Goal: Task Accomplishment & Management: Use online tool/utility

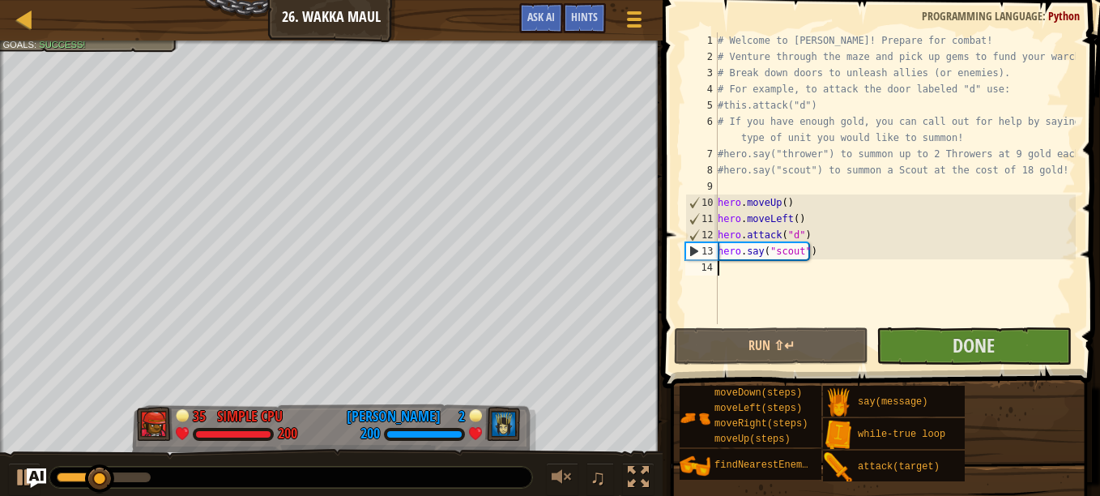
click at [728, 271] on div "# Welcome to [PERSON_NAME]! Prepare for combat! # Venture through the maze and …" at bounding box center [895, 194] width 361 height 324
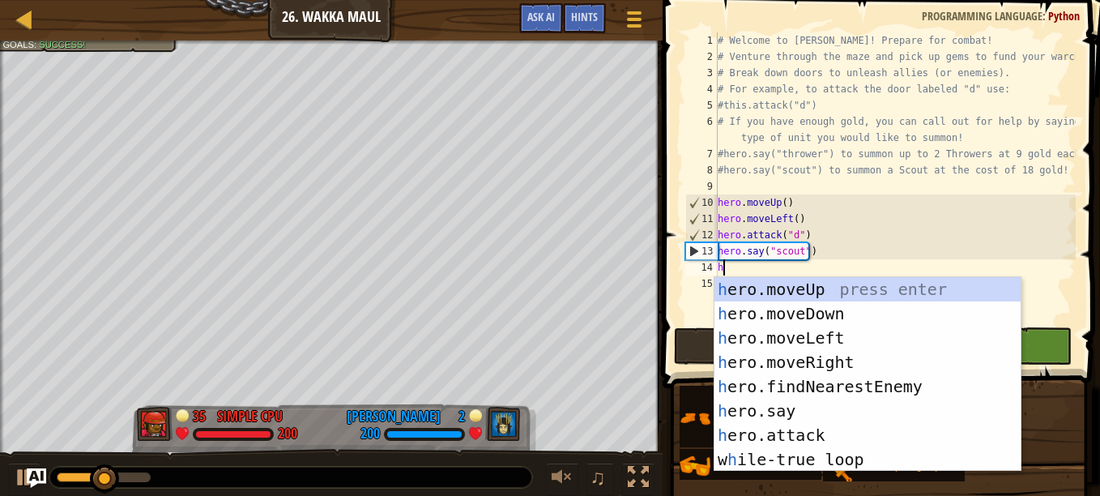
scroll to position [7, 0]
type textarea "hero"
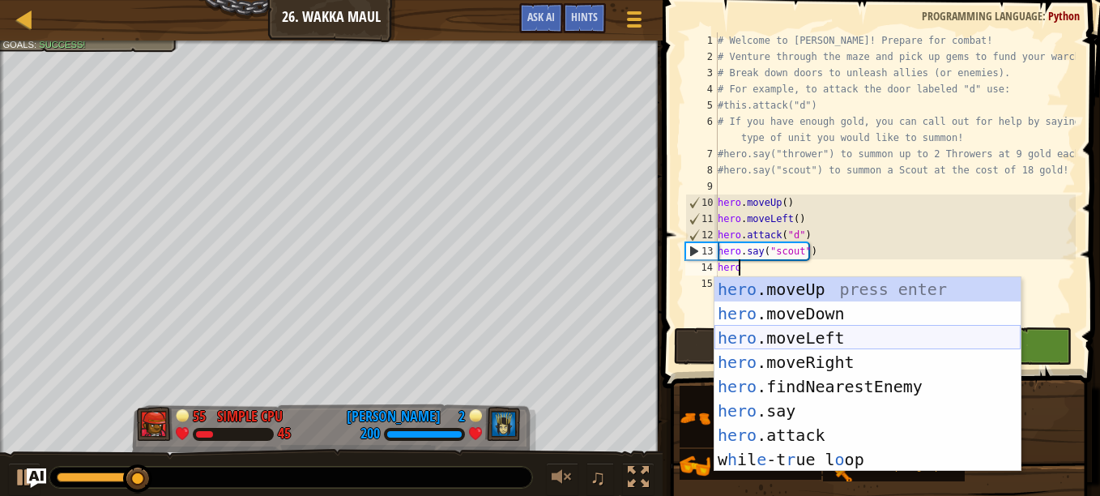
click at [769, 337] on div "hero .moveUp press enter hero .moveDown press enter hero .moveLeft press enter …" at bounding box center [868, 398] width 306 height 243
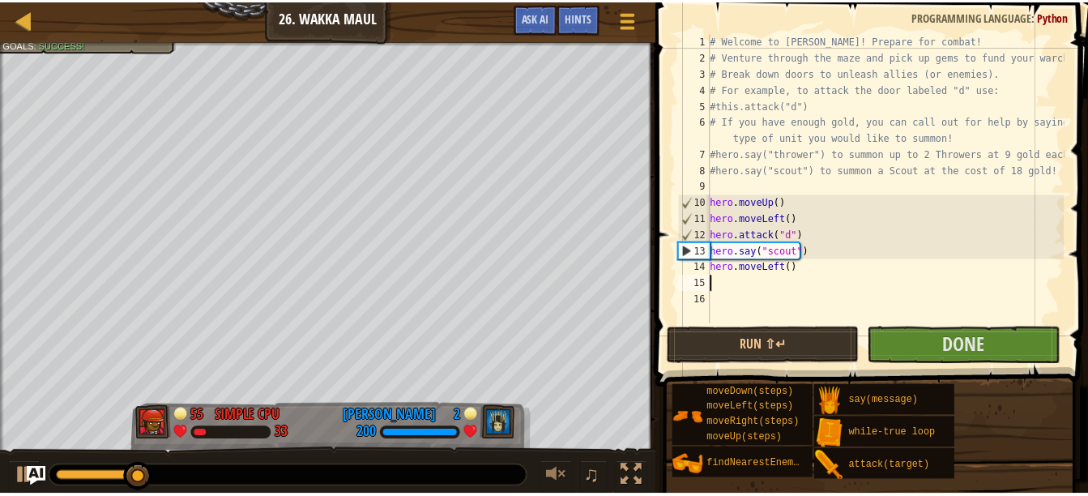
scroll to position [7, 0]
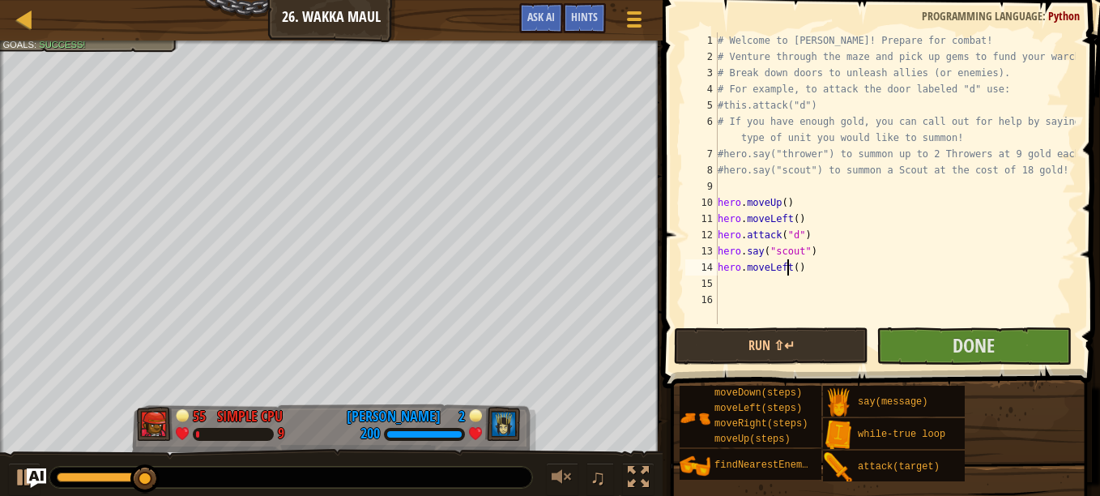
click at [789, 269] on div "# Welcome to [PERSON_NAME]! Prepare for combat! # Venture through the maze and …" at bounding box center [895, 194] width 361 height 324
click at [794, 269] on div "# Welcome to [PERSON_NAME]! Prepare for combat! # Venture through the maze and …" at bounding box center [895, 194] width 361 height 324
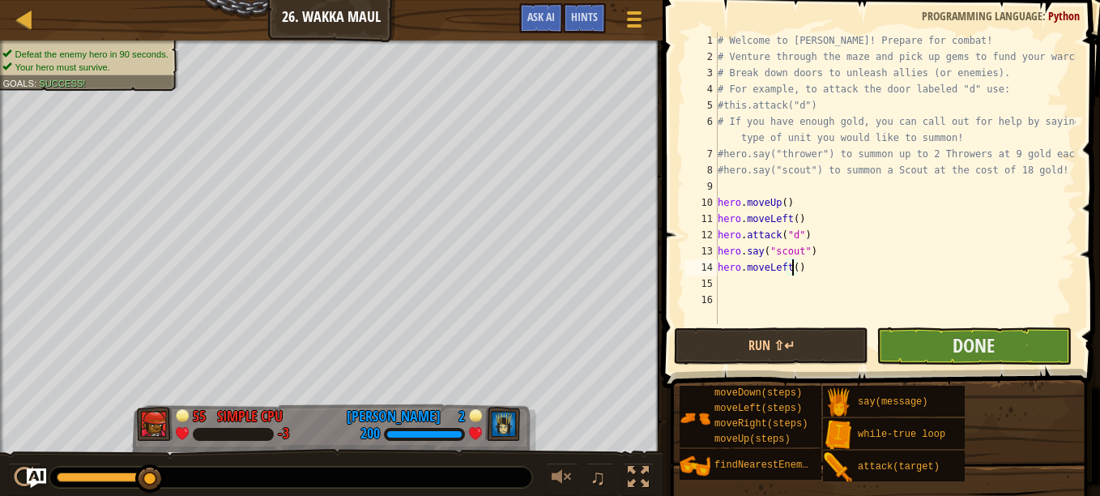
type textarea "hero.moveLeft()"
click at [915, 340] on button "Done" at bounding box center [974, 345] width 194 height 37
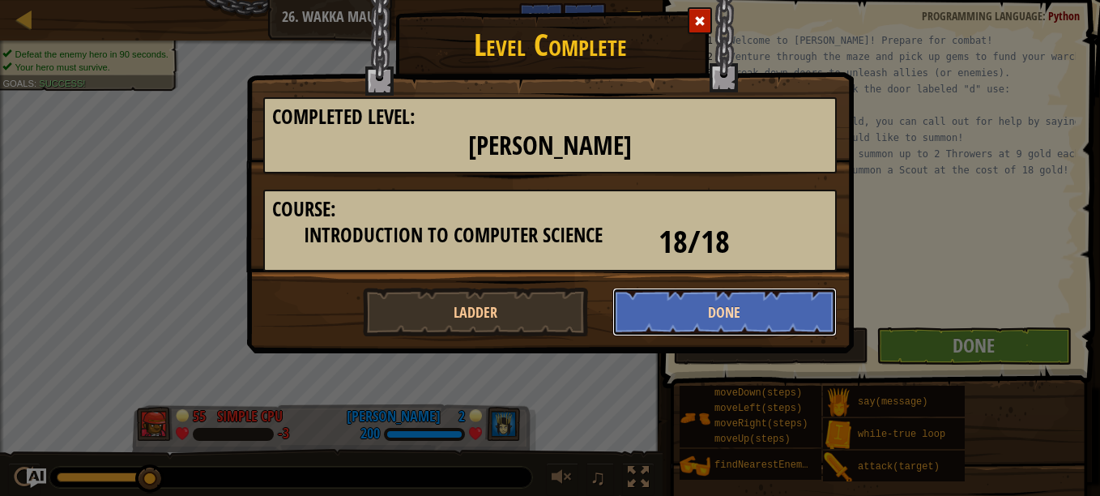
click at [712, 288] on button "Done" at bounding box center [725, 312] width 225 height 49
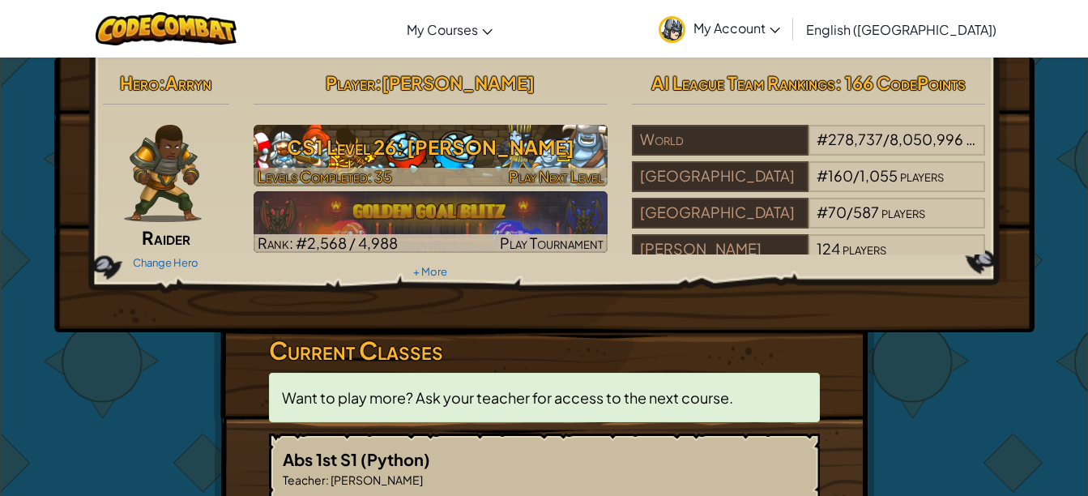
click at [571, 170] on span "Play Next Level" at bounding box center [556, 176] width 95 height 19
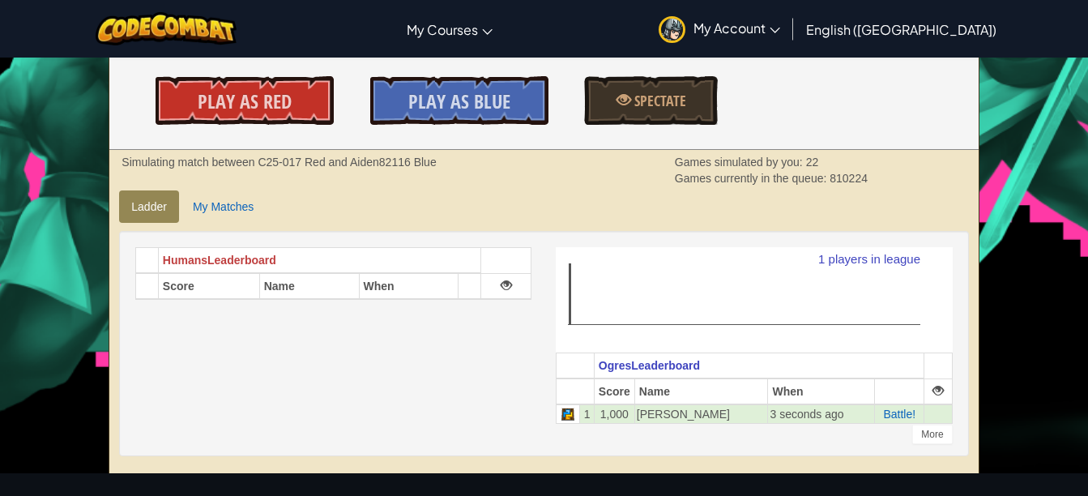
scroll to position [246, 0]
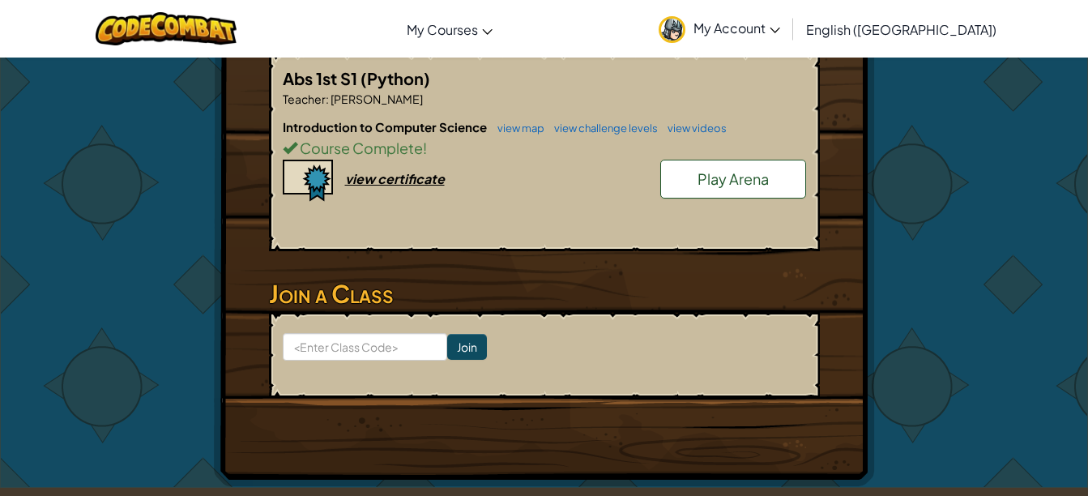
scroll to position [382, 0]
click at [698, 169] on span "Play Arena" at bounding box center [733, 178] width 71 height 19
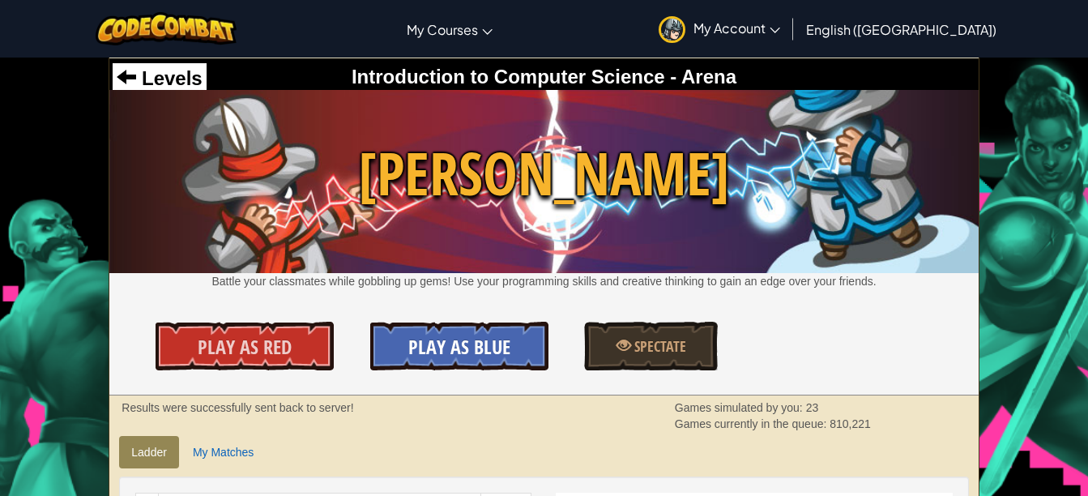
click at [455, 340] on span "Play As Blue" at bounding box center [459, 347] width 102 height 26
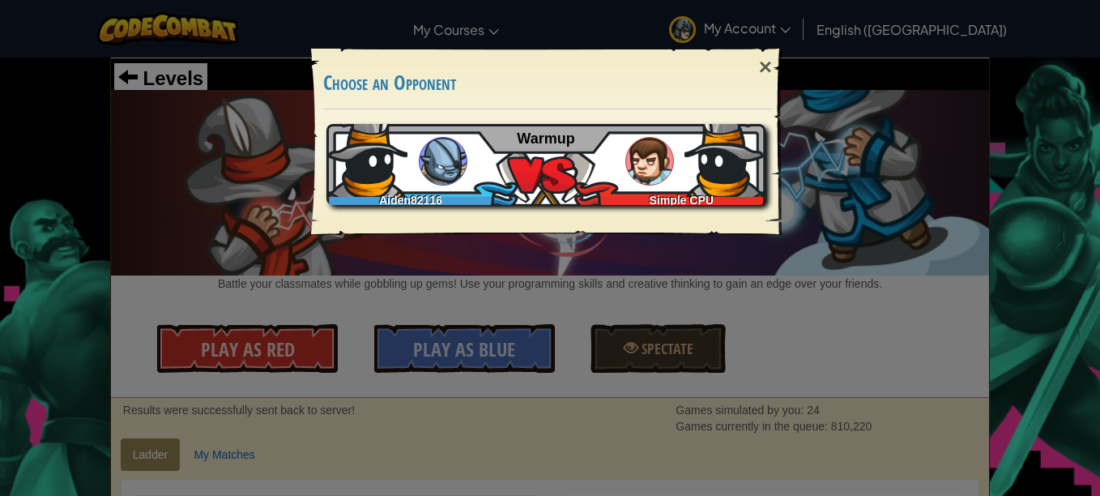
click at [375, 198] on div "Aiden82116" at bounding box center [415, 197] width 176 height 16
